Goal: Information Seeking & Learning: Learn about a topic

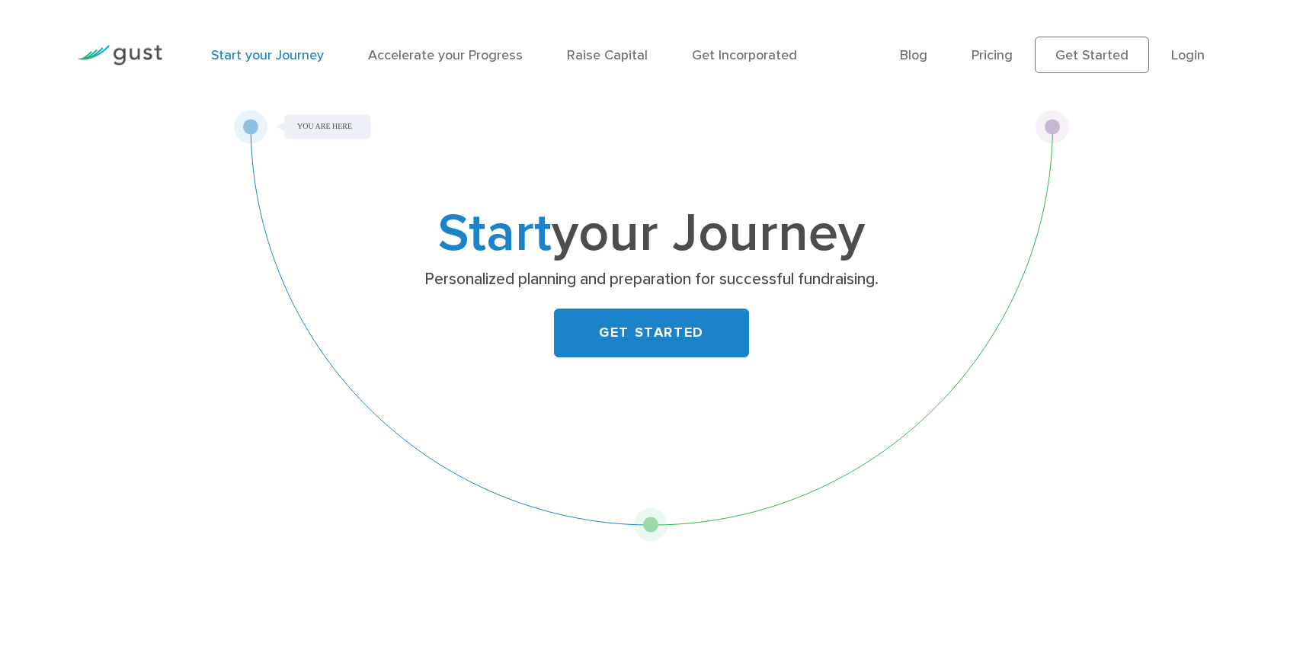
click at [651, 338] on link "GET STARTED" at bounding box center [651, 333] width 195 height 49
click at [994, 50] on link "Pricing" at bounding box center [992, 55] width 41 height 16
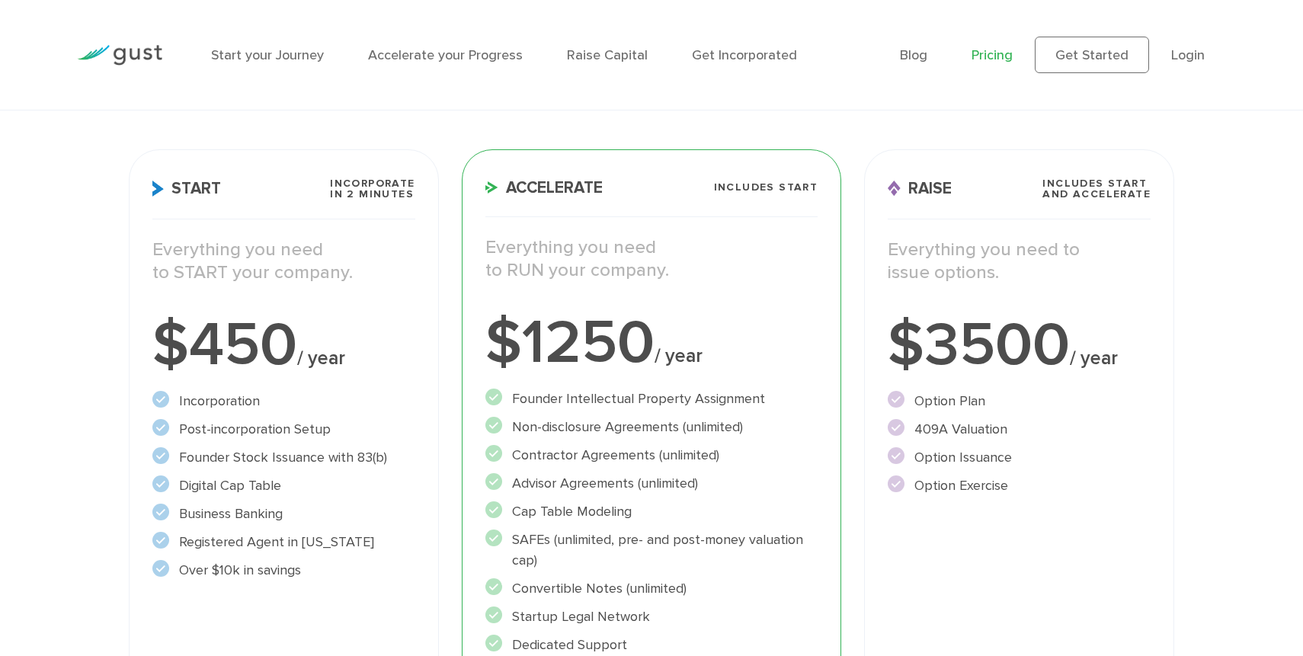
scroll to position [196, 0]
